Goal: Navigation & Orientation: Find specific page/section

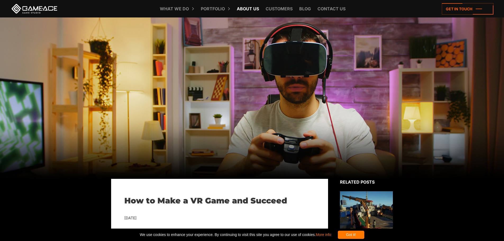
click at [242, 7] on link "About Us" at bounding box center [247, 8] width 27 height 17
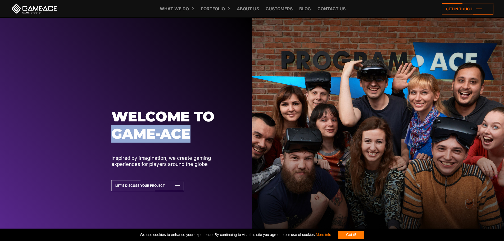
drag, startPoint x: 113, startPoint y: 134, endPoint x: 189, endPoint y: 139, distance: 76.8
click at [189, 139] on h1 "Welcome to Game-ace" at bounding box center [173, 125] width 125 height 35
copy h1 "Game-ace"
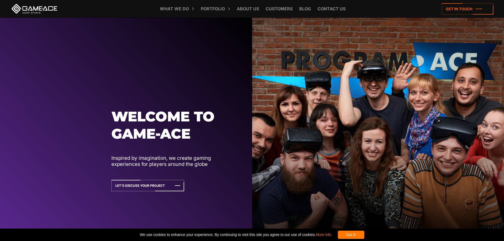
click at [248, 174] on div "Welcome to Game-ace Inspired by imagination, we create gaming experiences for p…" at bounding box center [179, 144] width 137 height 94
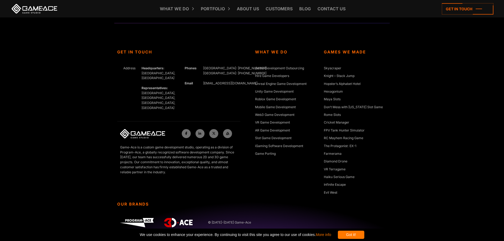
scroll to position [2000, 0]
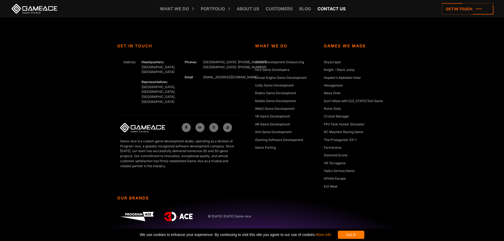
click at [338, 10] on link "Contact us" at bounding box center [331, 8] width 33 height 17
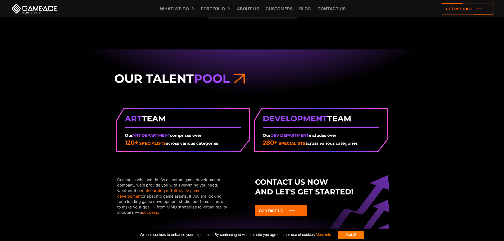
scroll to position [634, 0]
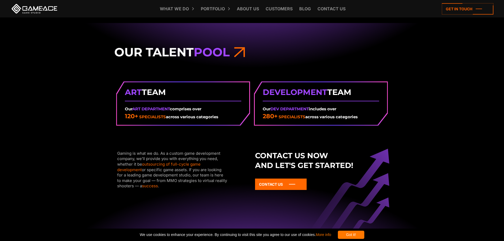
click at [188, 92] on strong "Art Team" at bounding box center [183, 92] width 116 height 12
click at [154, 90] on strong "Art Team" at bounding box center [183, 92] width 116 height 12
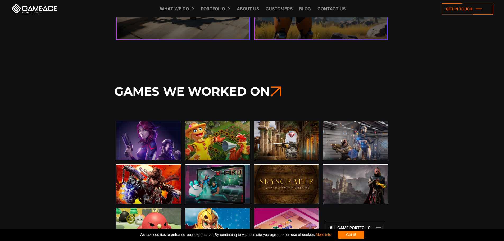
scroll to position [1824, 0]
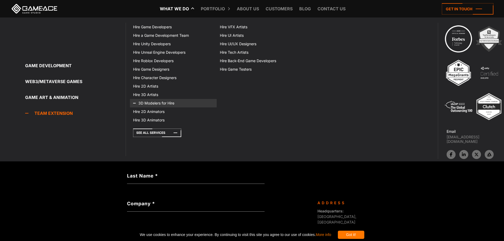
click at [161, 103] on link "3D Modelers for Hire" at bounding box center [173, 103] width 86 height 8
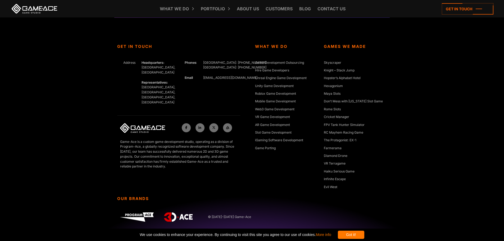
scroll to position [1877, 0]
click at [202, 123] on link at bounding box center [199, 127] width 9 height 9
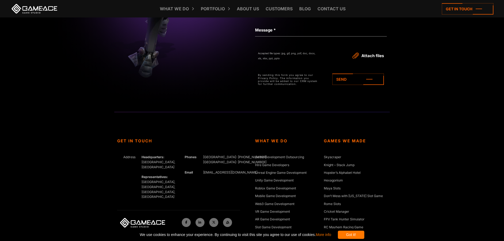
scroll to position [2422, 0]
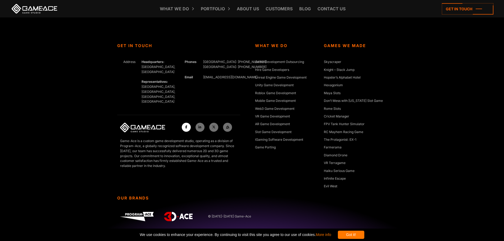
click at [186, 126] on icon at bounding box center [186, 127] width 2 height 3
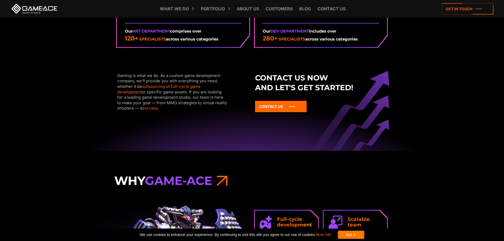
scroll to position [0, 0]
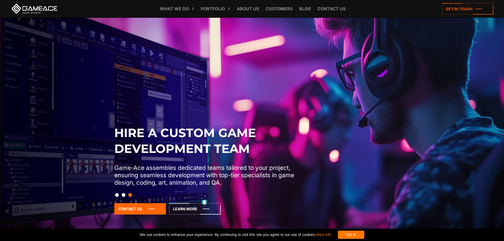
click at [34, 10] on link at bounding box center [35, 9] width 48 height 10
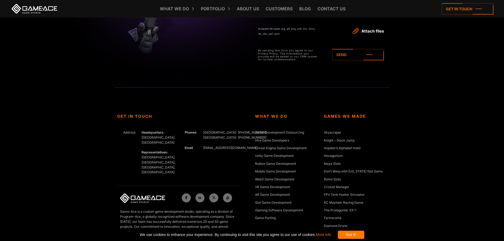
scroll to position [2422, 0]
